Goal: Communication & Community: Answer question/provide support

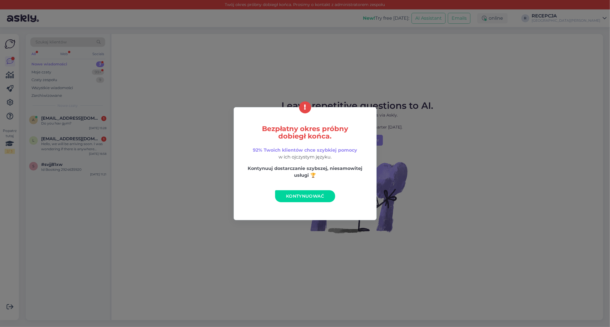
click at [290, 198] on span "Kontynuować" at bounding box center [305, 195] width 38 height 5
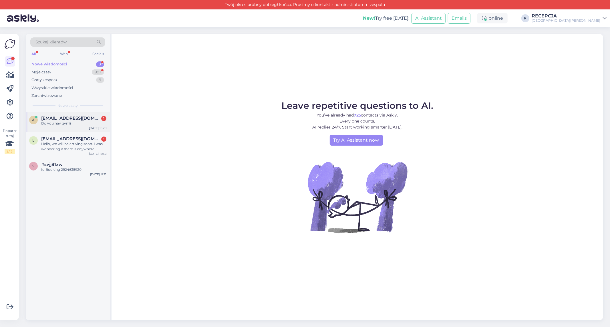
click at [63, 123] on div "Do you hav gym?" at bounding box center [73, 123] width 65 height 5
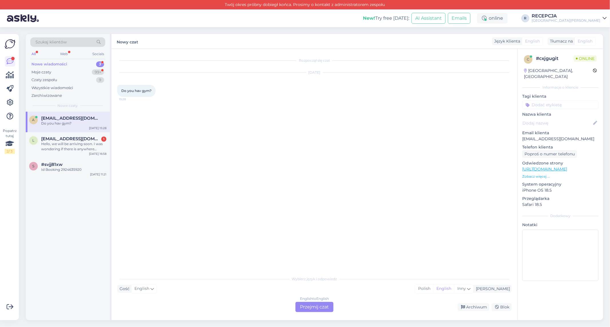
click at [319, 306] on div "English to English Przejmij czat" at bounding box center [314, 307] width 38 height 10
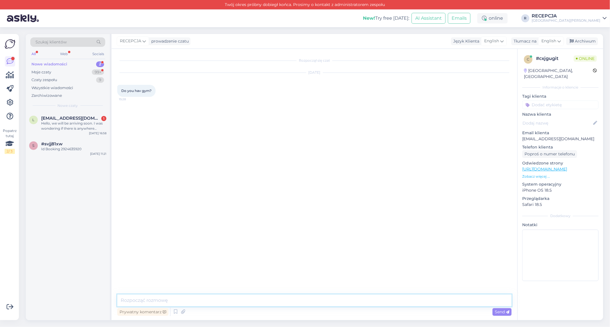
click at [158, 299] on textarea at bounding box center [314, 301] width 394 height 12
type textarea "Hello, Unfortunately no. If you have any more question, feel free to ask. Kind …"
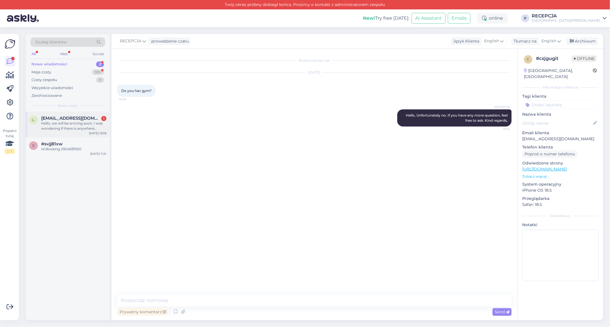
click at [61, 131] on div "Hello, we will be arriving soon. I was wondering if there is anywhere nearby to…" at bounding box center [73, 126] width 65 height 10
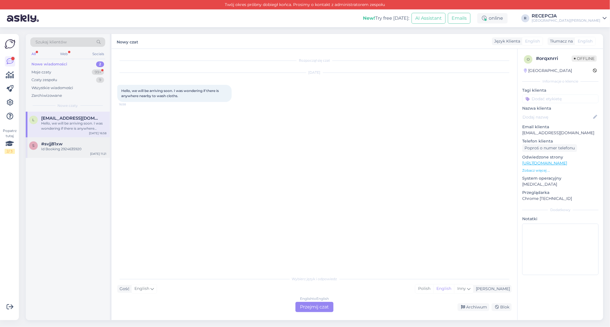
click at [56, 149] on div "Id Booking 2924635920" at bounding box center [73, 149] width 65 height 5
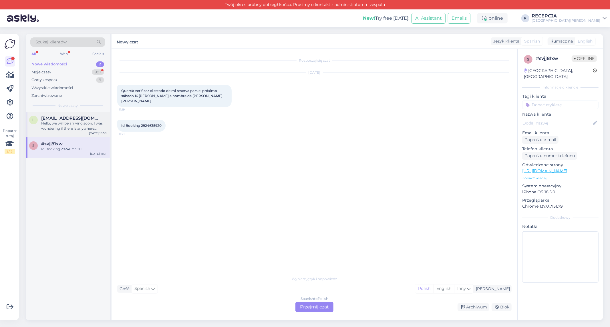
click at [56, 120] on span "[EMAIL_ADDRESS][DOMAIN_NAME]" at bounding box center [70, 118] width 59 height 5
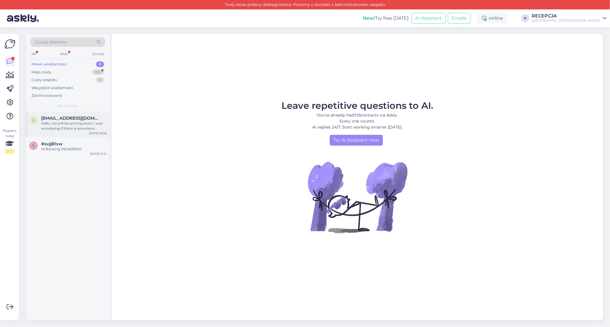
click at [39, 125] on div "l [EMAIL_ADDRESS][DOMAIN_NAME] Hello, we will be arriving soon. I was wondering…" at bounding box center [67, 123] width 77 height 15
